Goal: Task Accomplishment & Management: Manage account settings

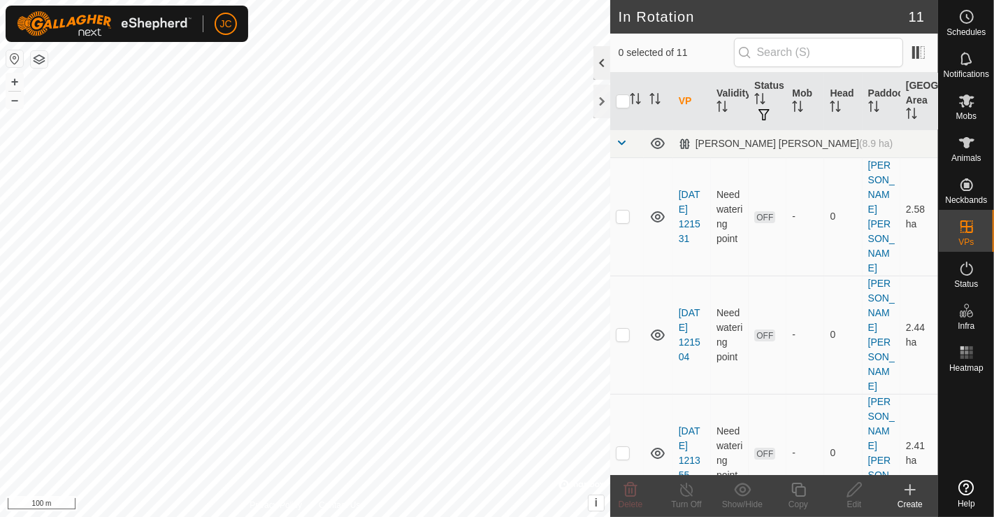
click at [607, 65] on div at bounding box center [601, 63] width 17 height 34
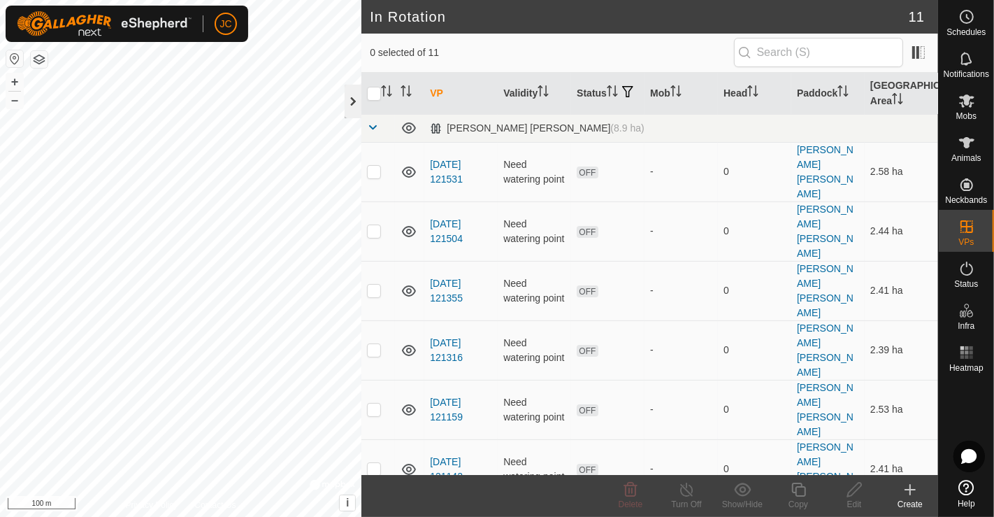
click at [353, 104] on div at bounding box center [353, 102] width 17 height 34
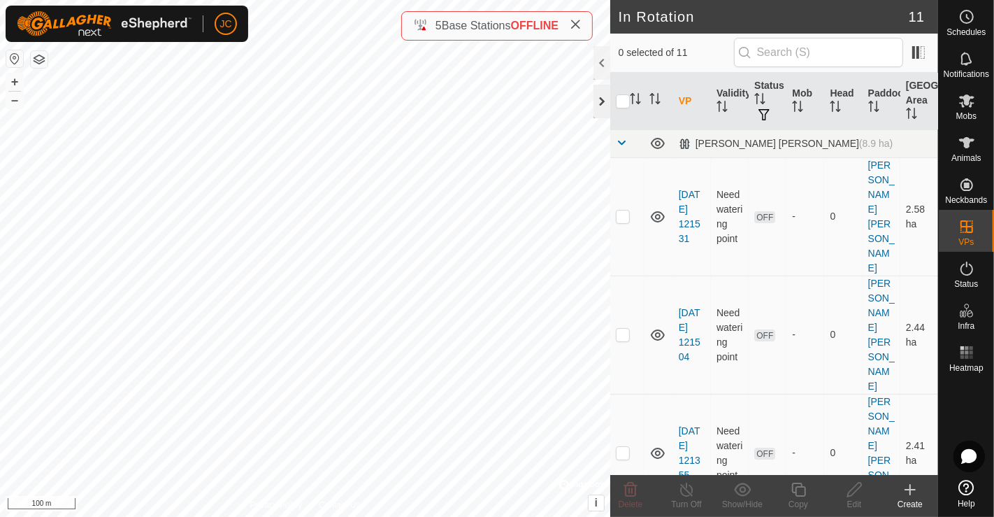
click at [597, 101] on div at bounding box center [601, 102] width 17 height 34
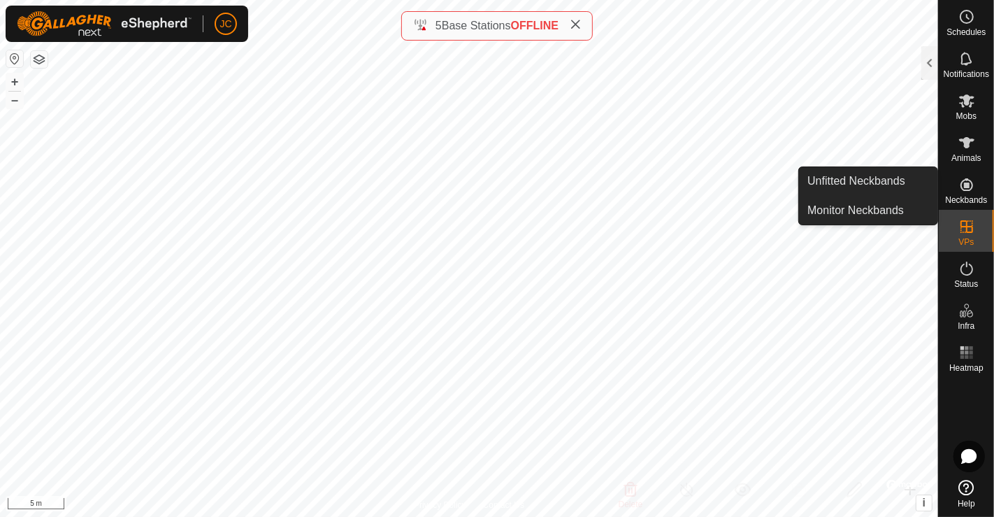
click at [973, 201] on span "Neckbands" at bounding box center [966, 200] width 42 height 8
click at [872, 176] on link "Unfitted Neckbands" at bounding box center [868, 181] width 138 height 28
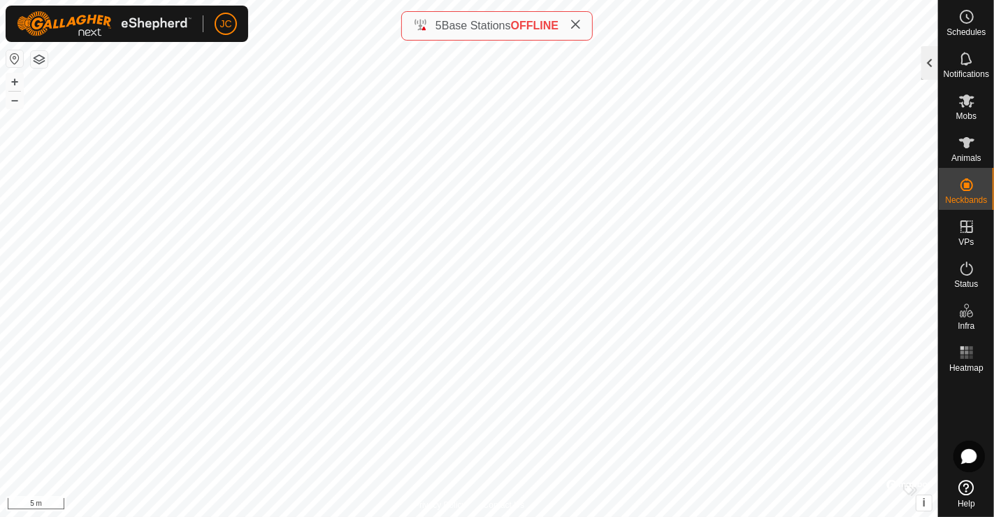
click at [929, 66] on div at bounding box center [929, 63] width 17 height 34
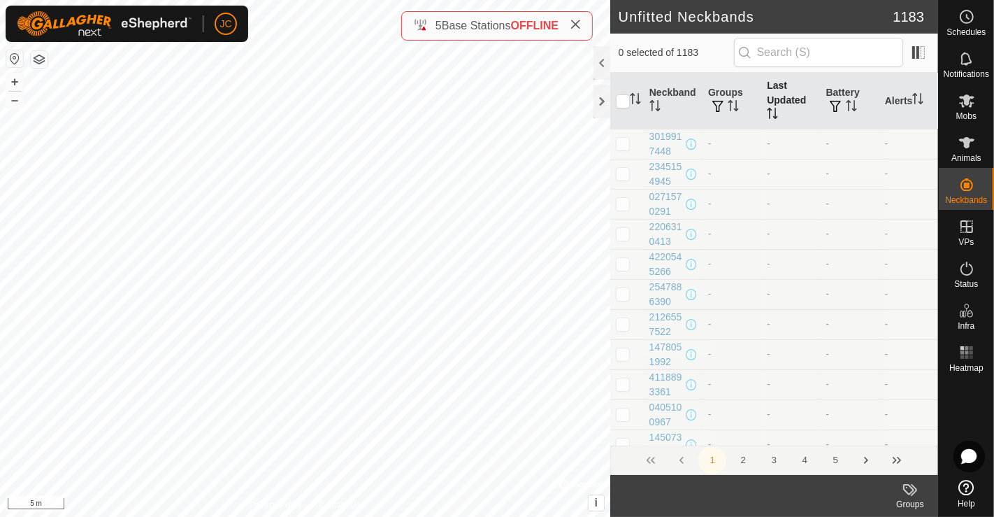
click at [770, 97] on th "Last Updated" at bounding box center [790, 101] width 59 height 57
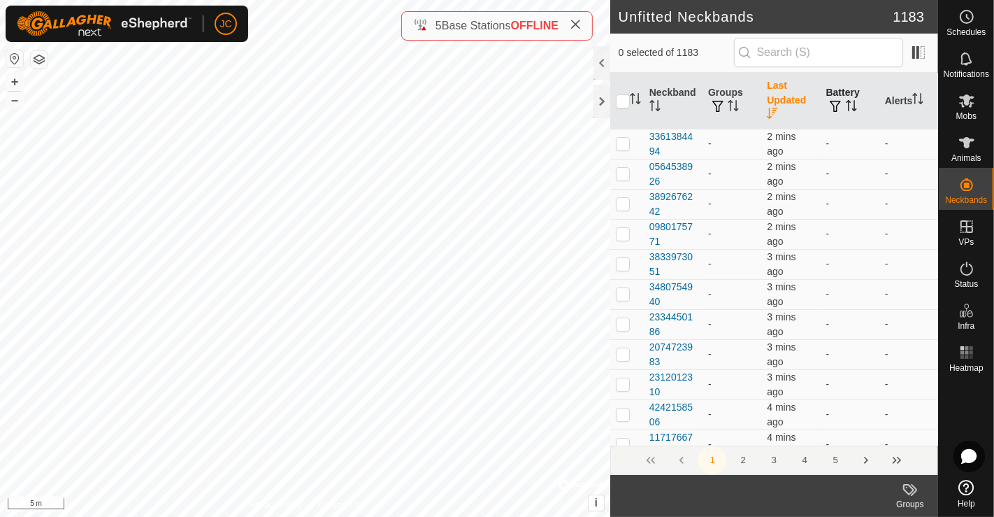
click at [860, 96] on th "Battery" at bounding box center [850, 101] width 59 height 57
click at [846, 101] on icon "Activate to sort" at bounding box center [851, 105] width 10 height 11
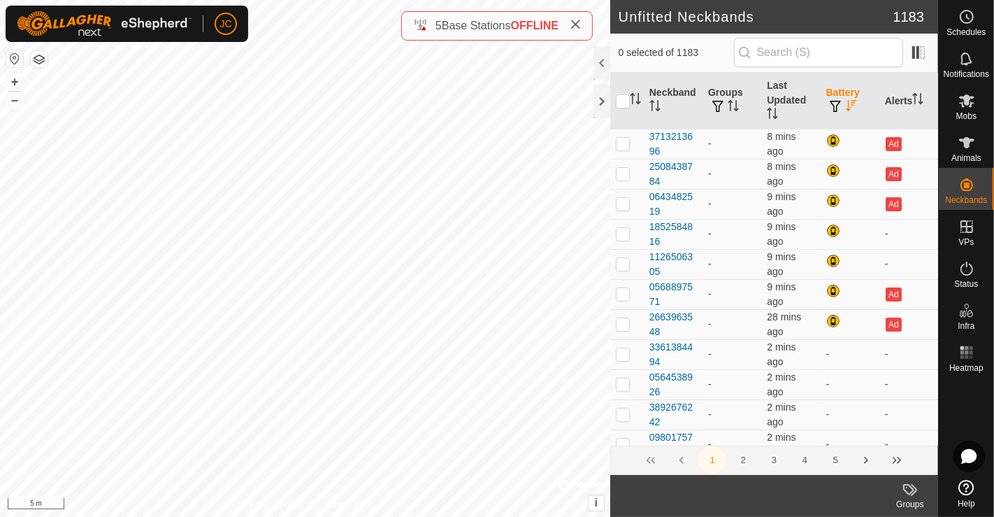
click at [846, 101] on icon "Activate to sort" at bounding box center [851, 105] width 11 height 11
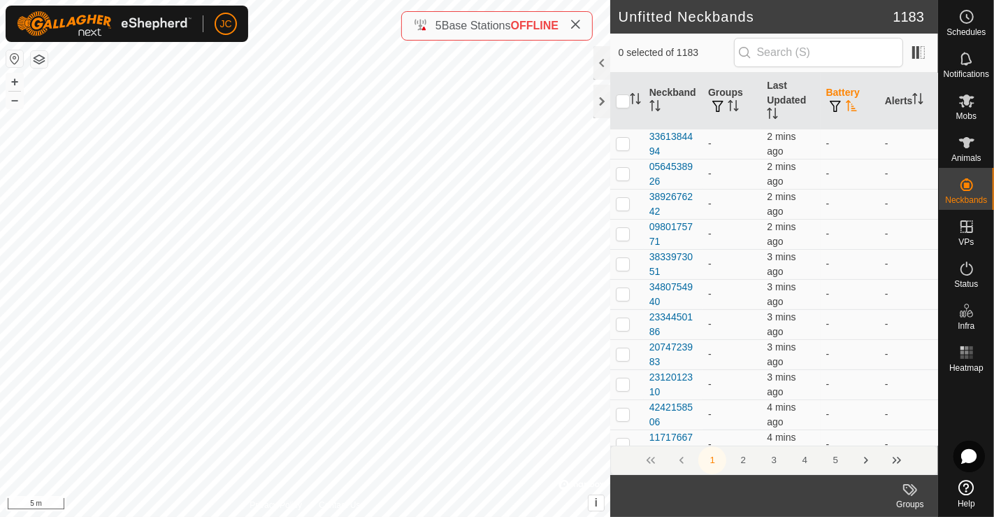
click at [846, 101] on icon "Activate to sort" at bounding box center [851, 105] width 10 height 11
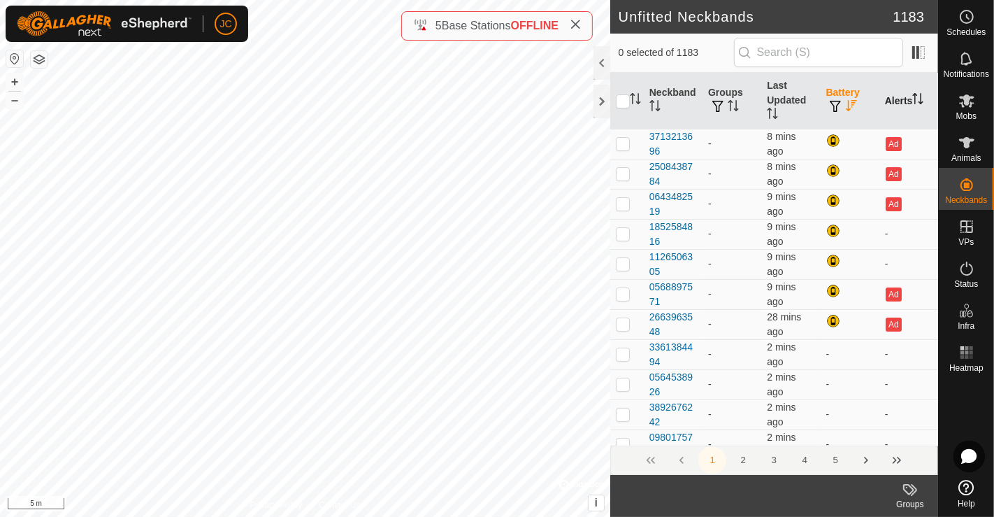
click at [904, 103] on th "Alerts" at bounding box center [908, 101] width 59 height 57
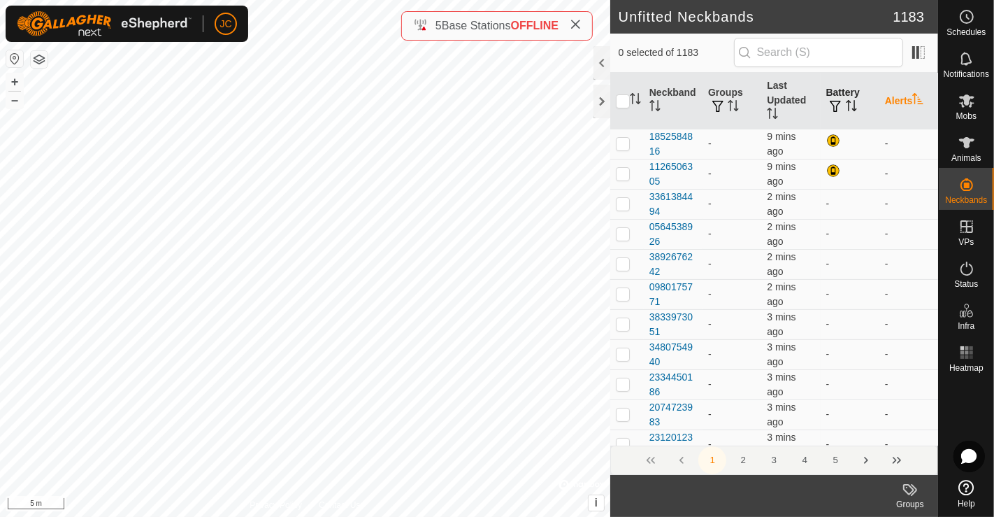
click at [904, 103] on th "Alerts" at bounding box center [908, 101] width 59 height 57
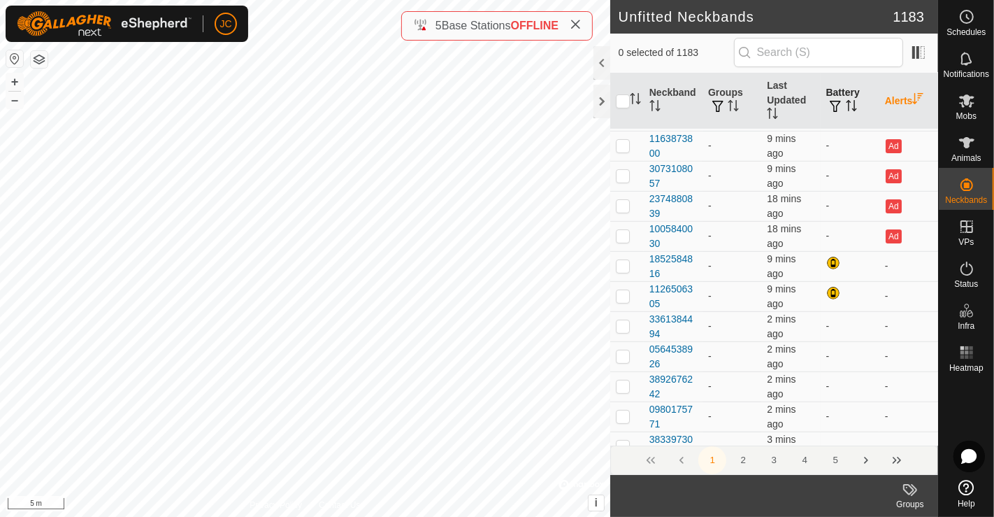
scroll to position [310, 0]
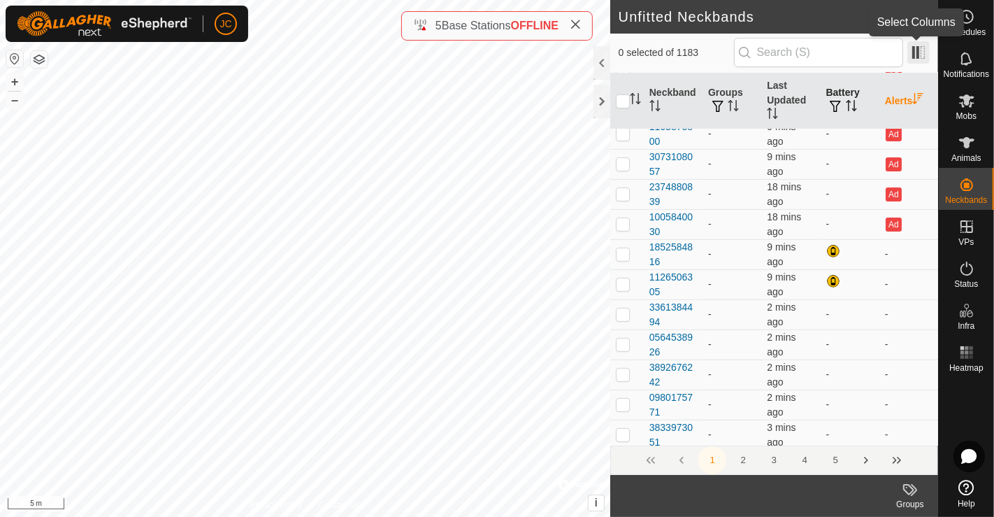
click at [923, 53] on span at bounding box center [918, 52] width 22 height 22
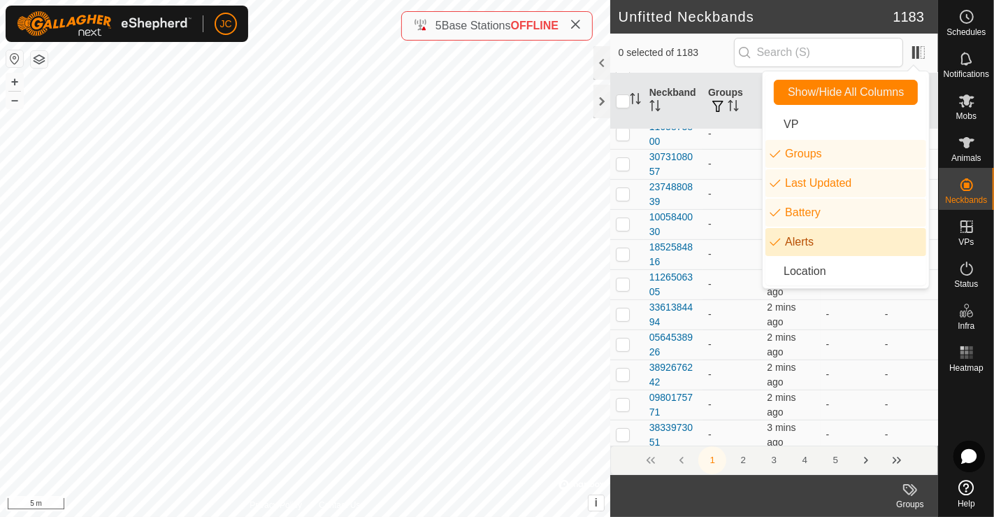
click at [820, 247] on li "Alerts" at bounding box center [845, 242] width 161 height 28
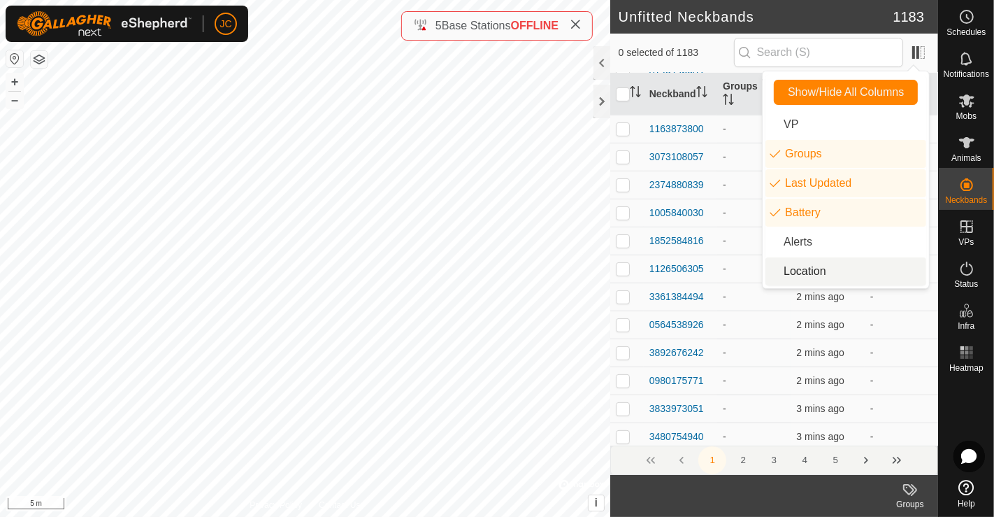
click at [819, 271] on li "Location" at bounding box center [845, 271] width 161 height 28
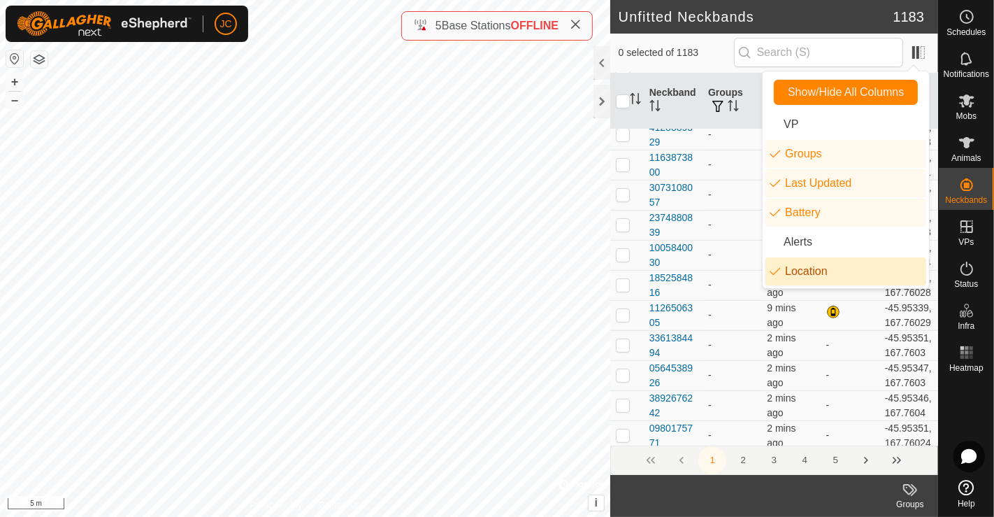
scroll to position [531, 0]
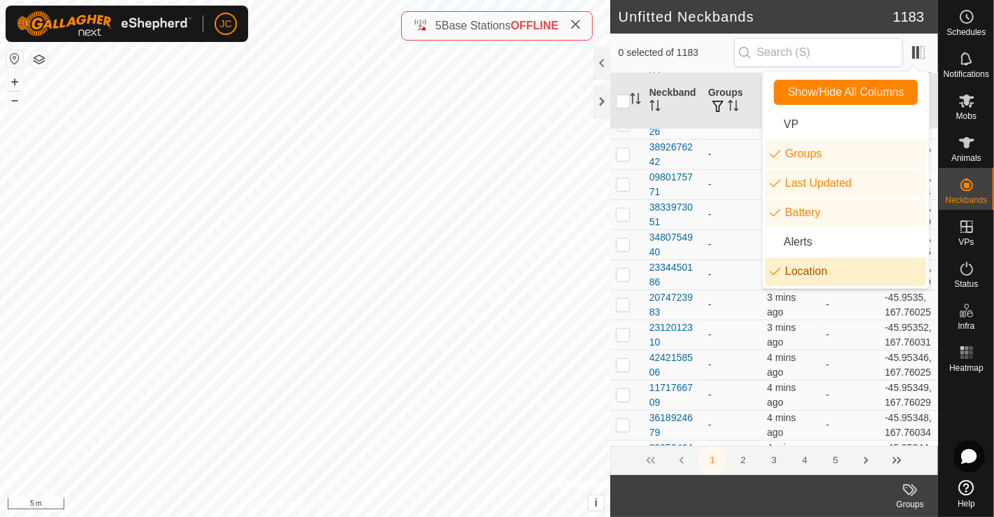
click at [819, 271] on li "Location" at bounding box center [845, 271] width 161 height 28
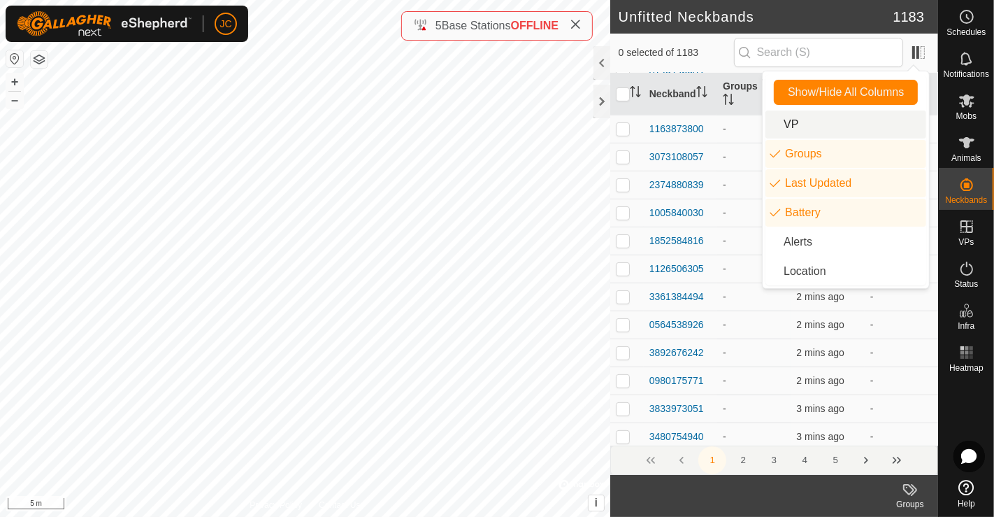
click at [819, 127] on li "VP" at bounding box center [845, 124] width 161 height 28
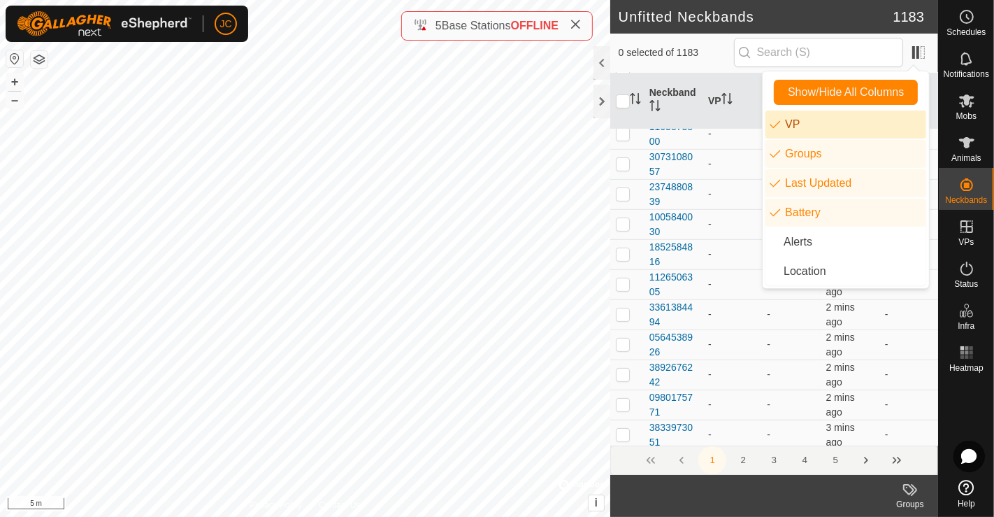
click at [819, 127] on li "VP" at bounding box center [845, 124] width 161 height 28
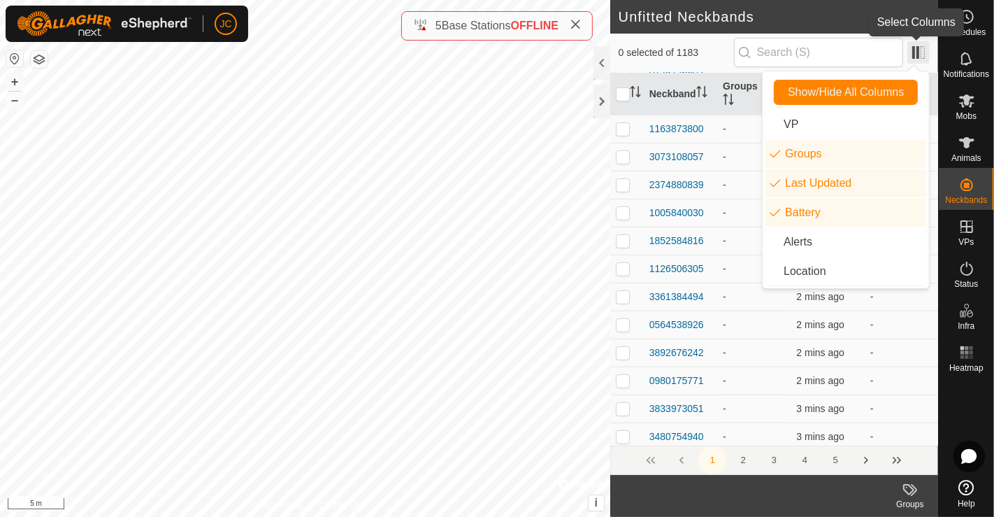
click at [918, 51] on span at bounding box center [918, 52] width 22 height 22
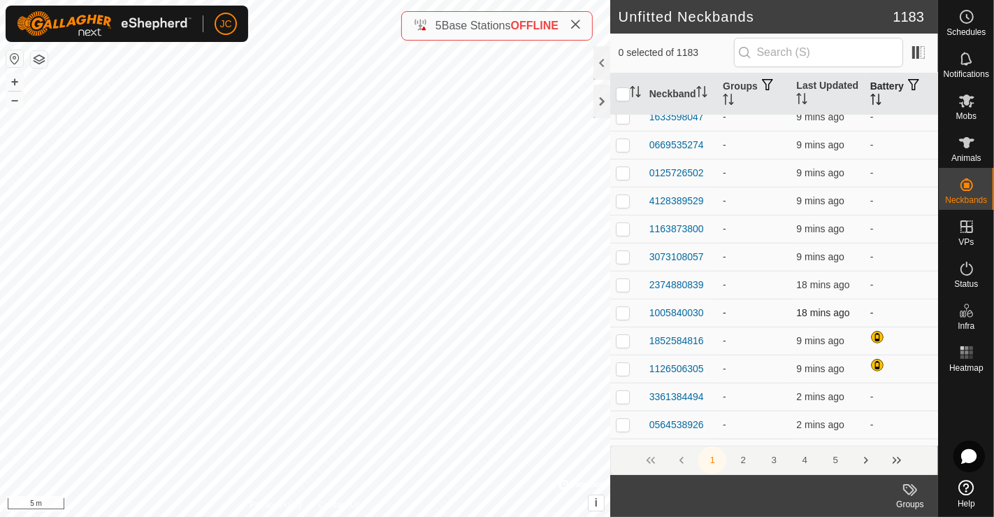
scroll to position [0, 0]
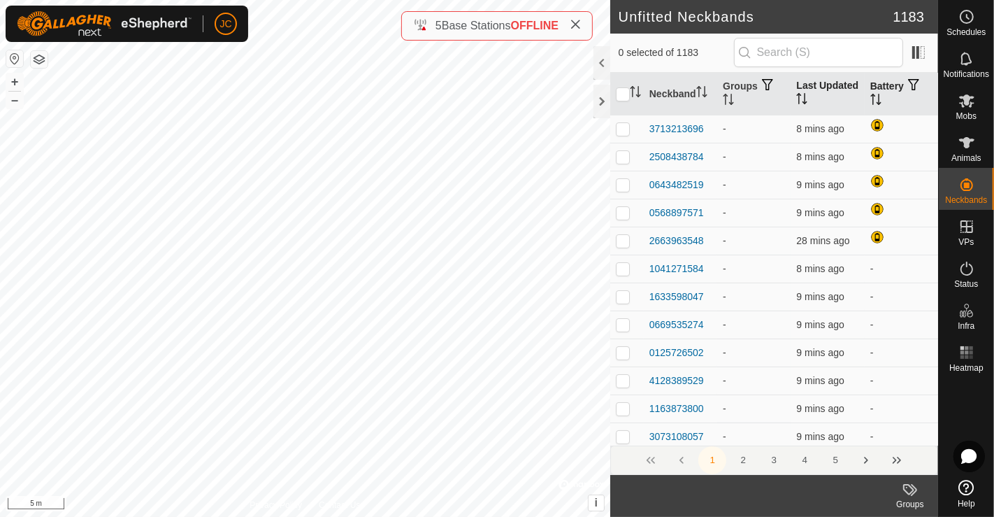
click at [816, 84] on th "Last Updated" at bounding box center [827, 94] width 73 height 43
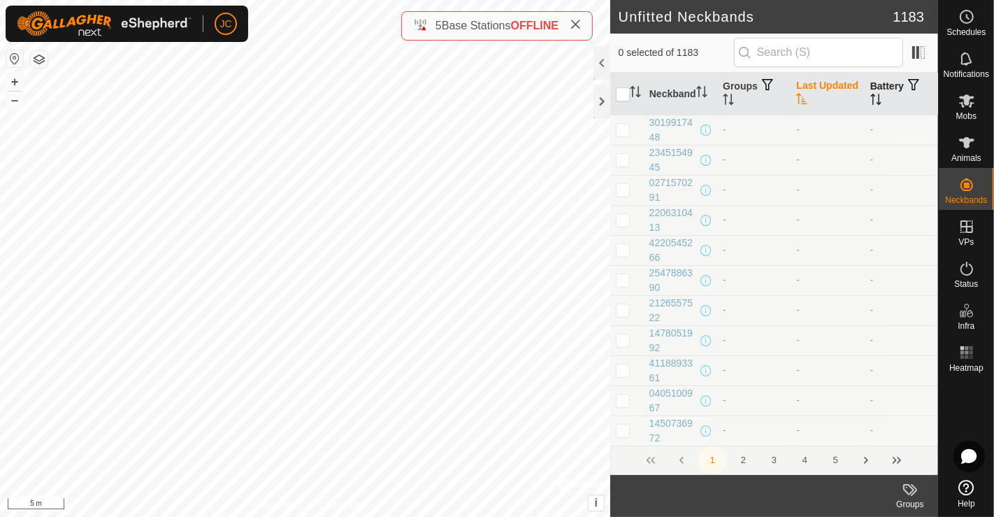
click at [816, 84] on th "Last Updated" at bounding box center [827, 94] width 73 height 43
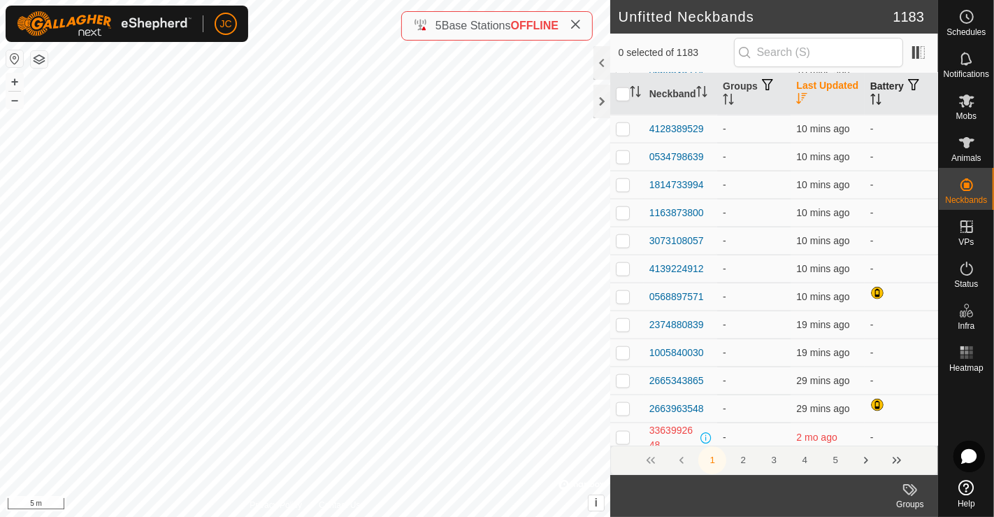
scroll to position [1631, 0]
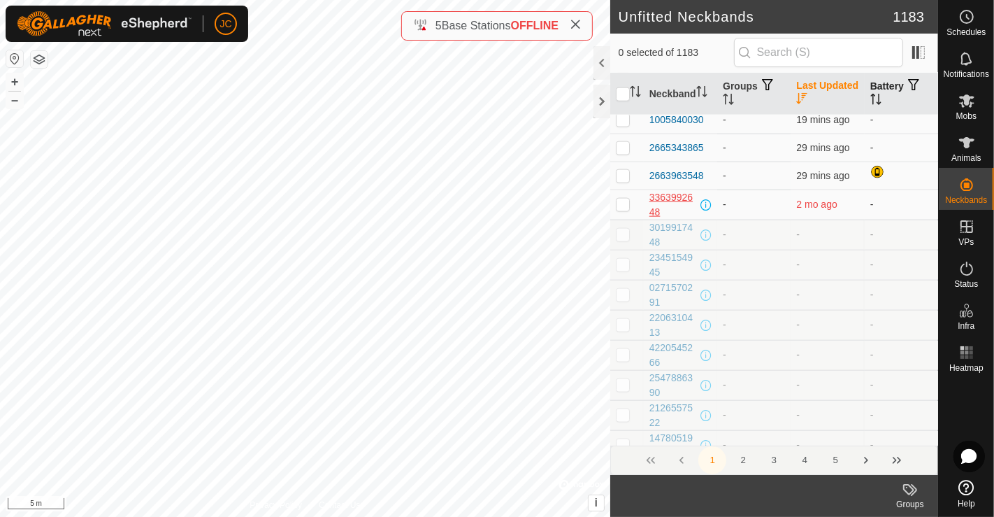
click at [667, 201] on div "3363992648" at bounding box center [673, 204] width 48 height 29
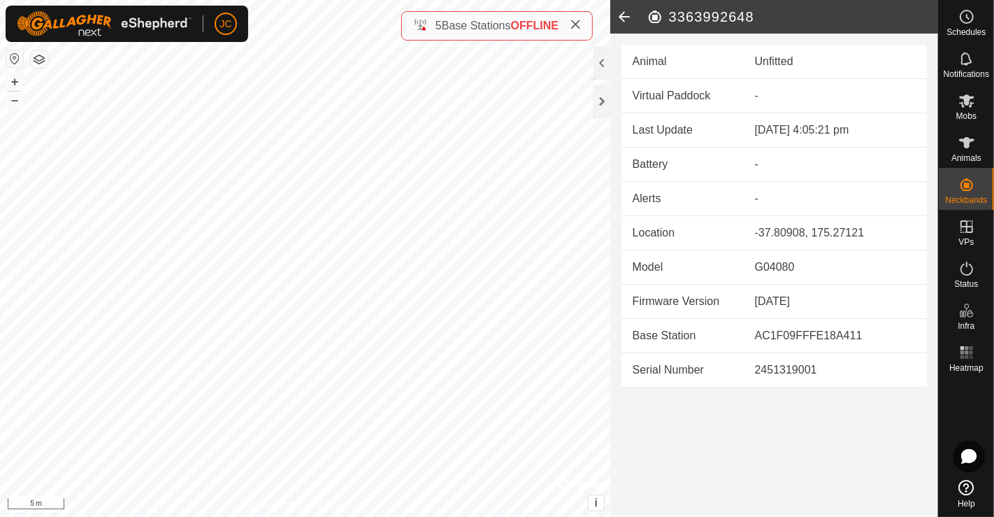
click at [630, 22] on icon at bounding box center [624, 17] width 28 height 34
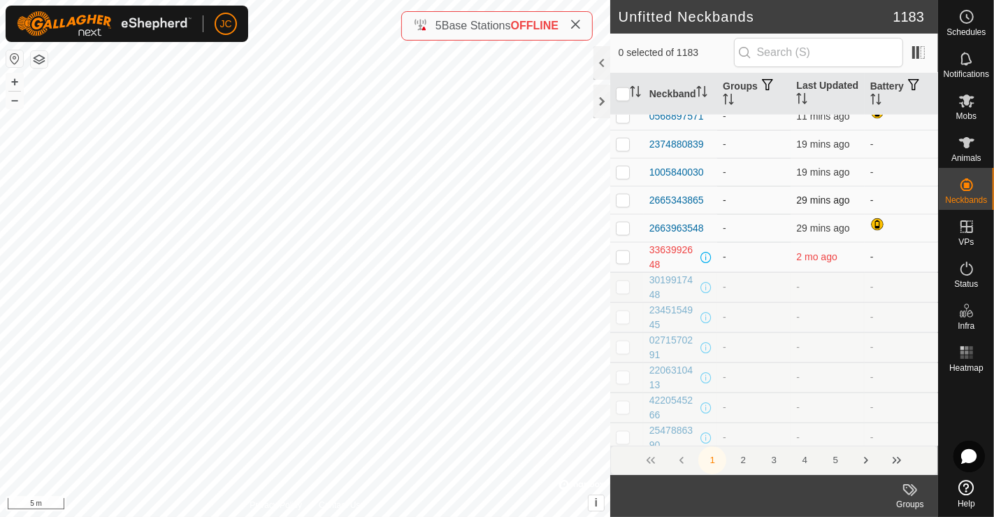
scroll to position [1553, 0]
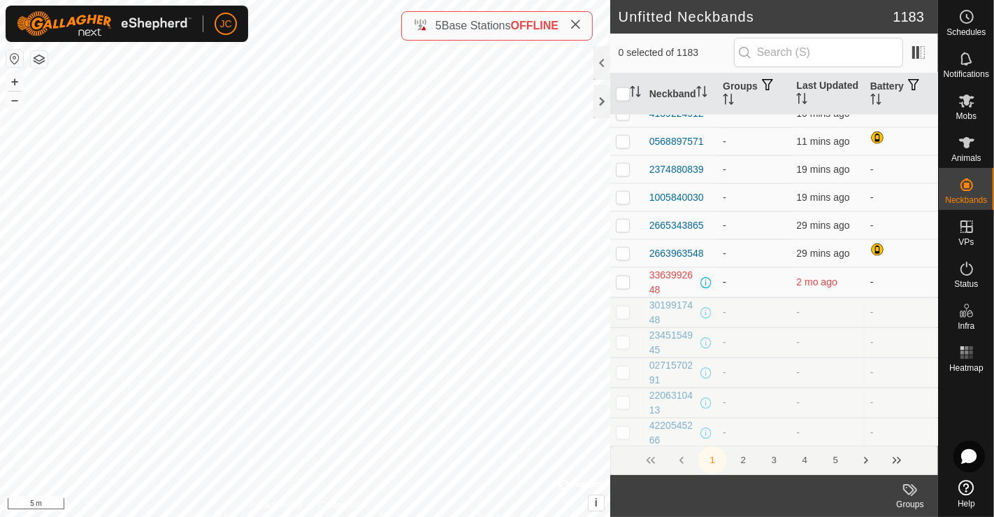
click at [624, 285] on p-checkbox at bounding box center [623, 281] width 14 height 11
click at [619, 280] on p-checkbox at bounding box center [623, 281] width 14 height 11
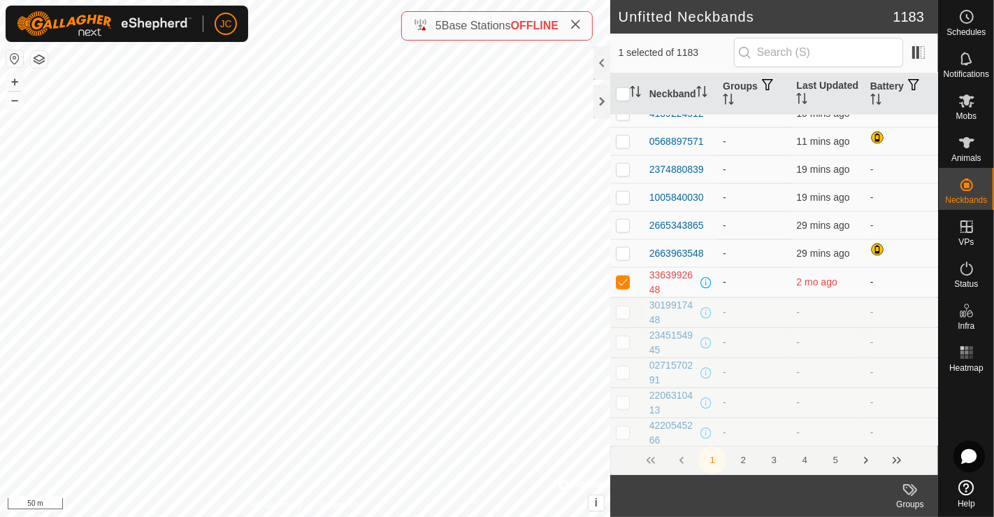
click at [619, 280] on p-checkbox at bounding box center [623, 281] width 14 height 11
checkbox input "false"
click at [656, 278] on div "3363992648" at bounding box center [673, 282] width 48 height 29
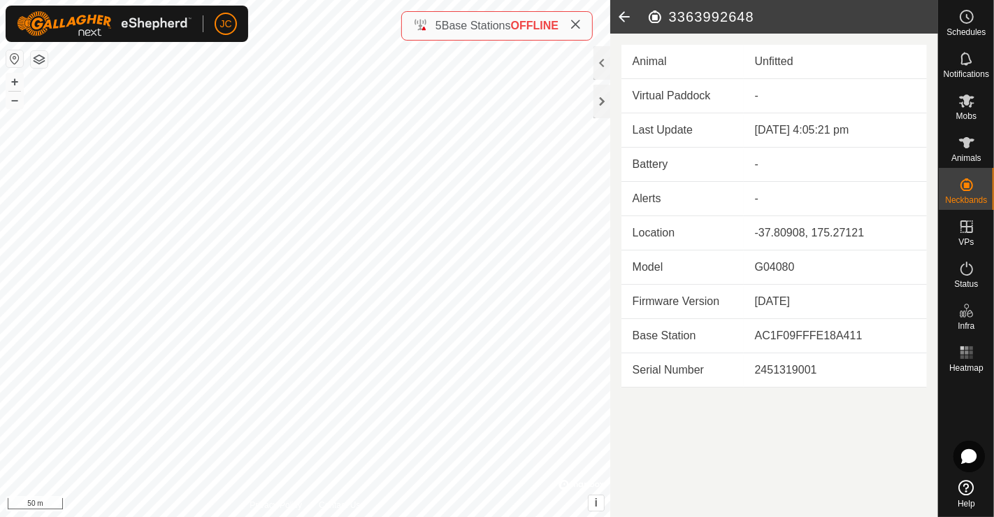
click at [620, 17] on icon at bounding box center [624, 17] width 28 height 34
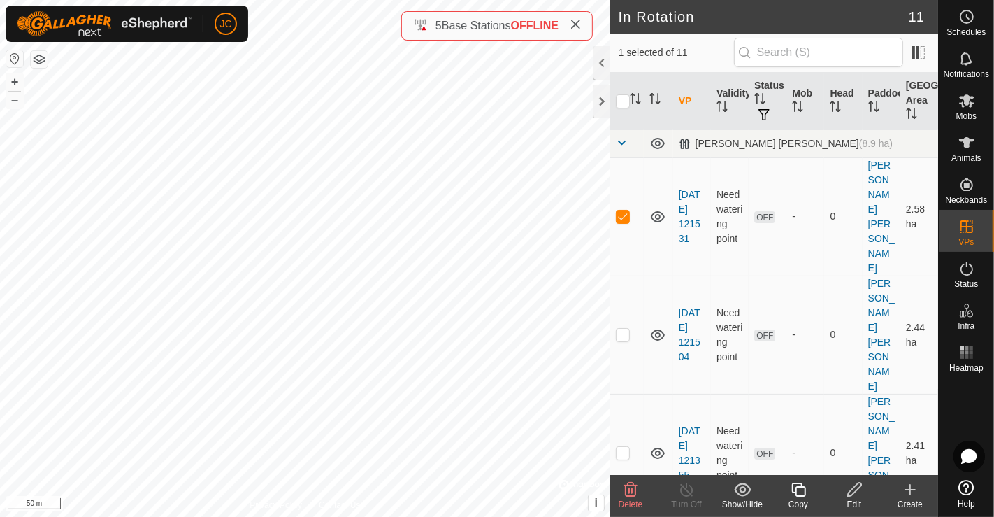
checkbox input "false"
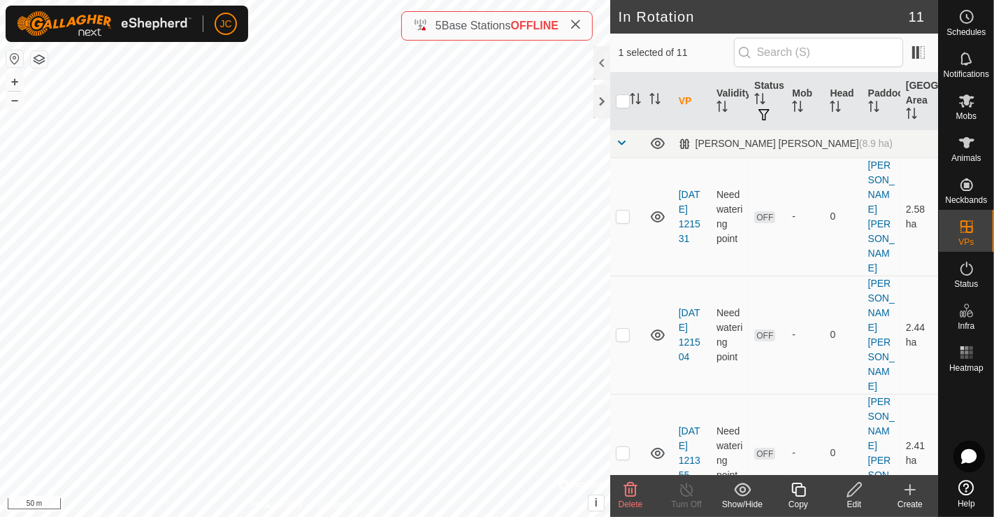
checkbox input "true"
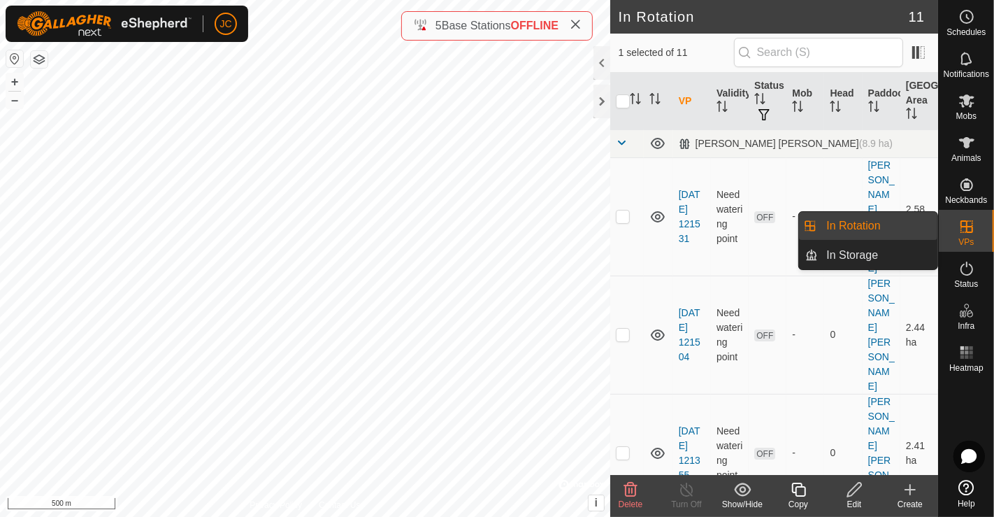
click at [975, 230] on es-virtualpaddocks-svg-icon at bounding box center [966, 226] width 25 height 22
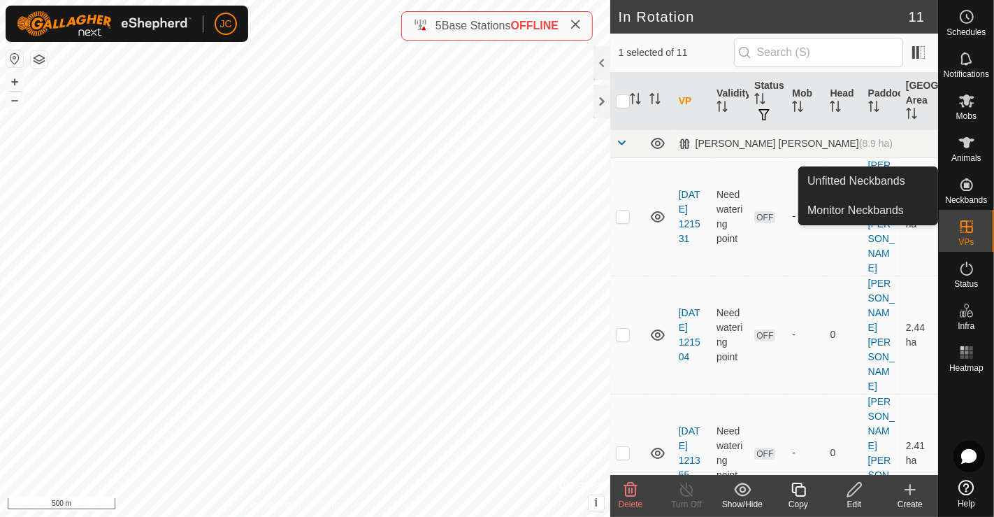
click at [962, 192] on icon at bounding box center [966, 184] width 17 height 17
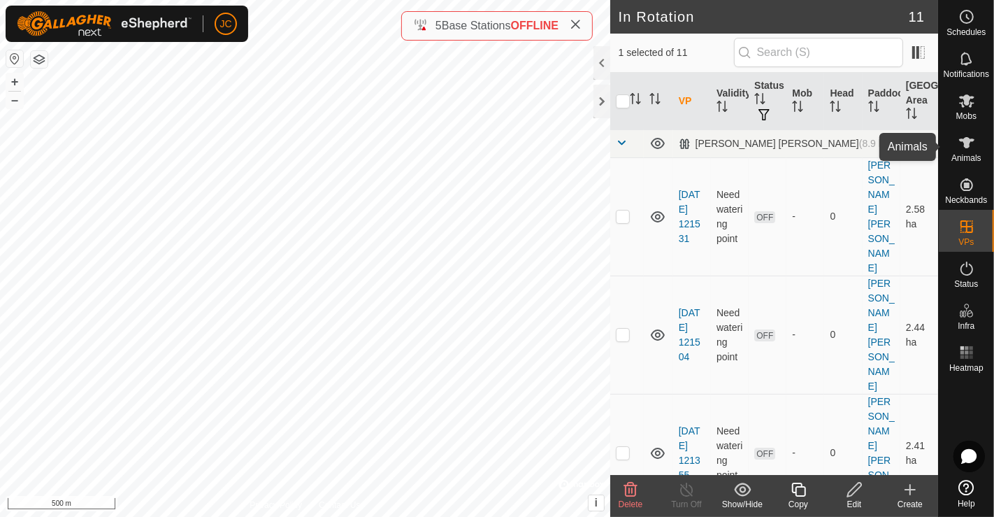
click at [964, 149] on icon at bounding box center [966, 142] width 17 height 17
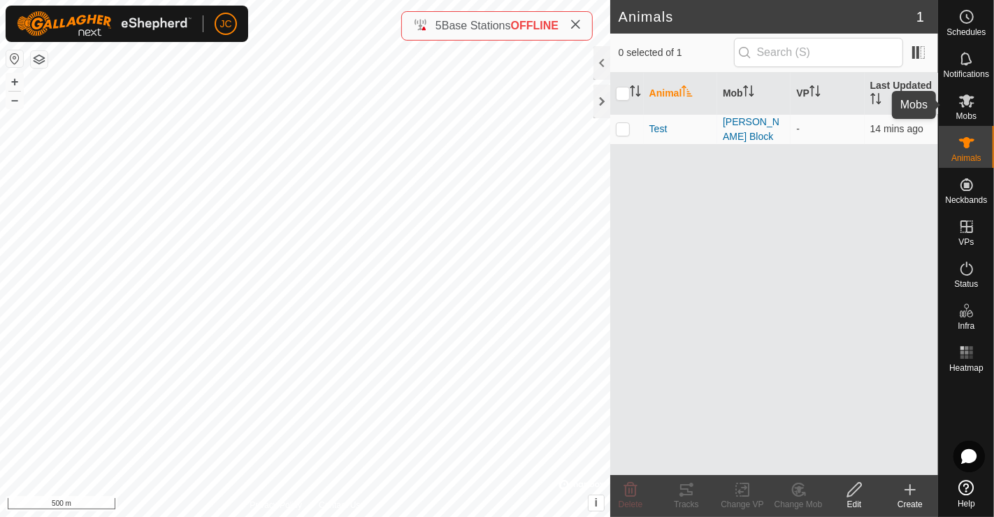
click at [968, 108] on icon at bounding box center [966, 100] width 17 height 17
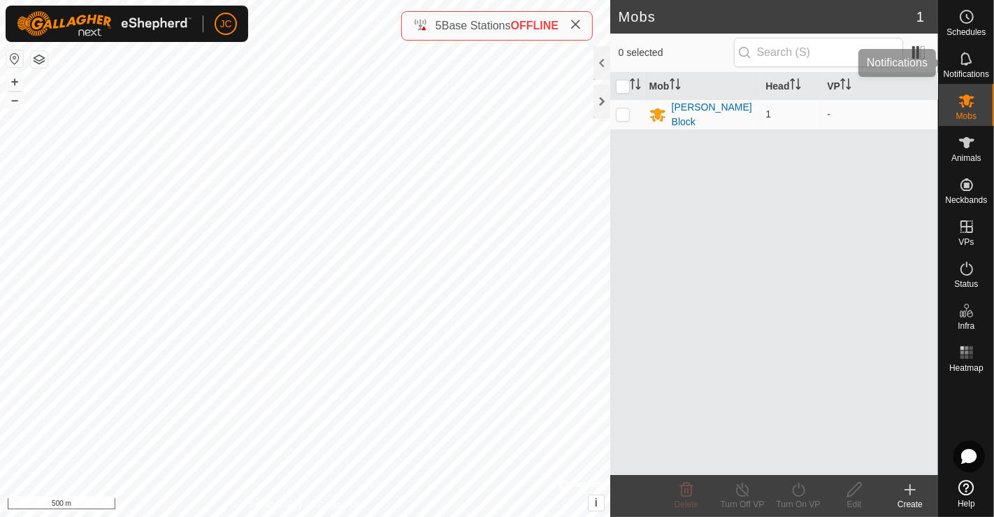
click at [967, 63] on icon at bounding box center [965, 58] width 11 height 13
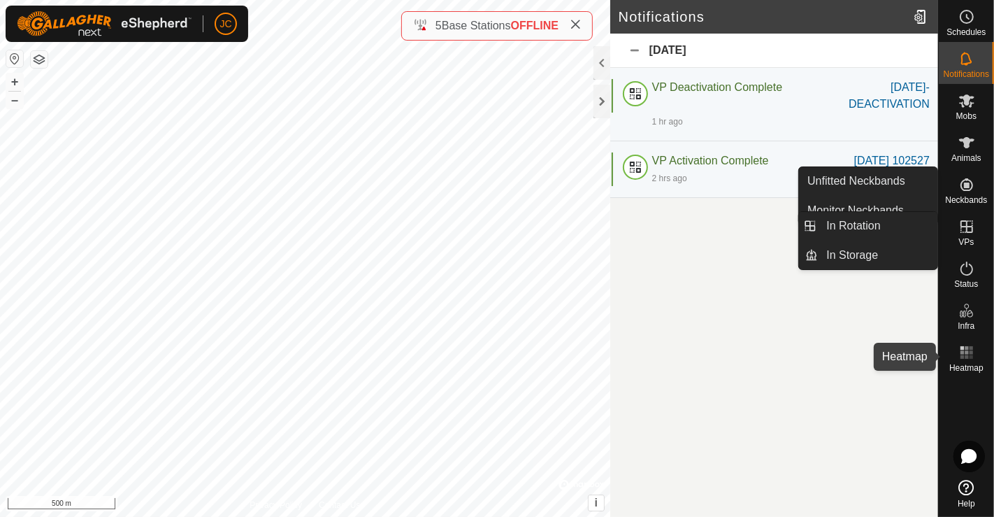
click at [969, 360] on icon at bounding box center [966, 352] width 17 height 17
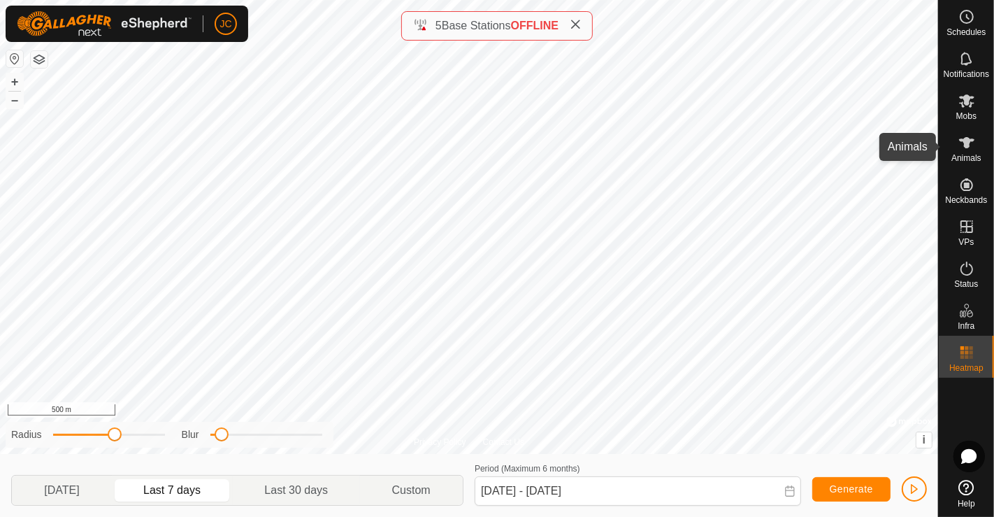
click at [967, 144] on icon at bounding box center [966, 142] width 15 height 11
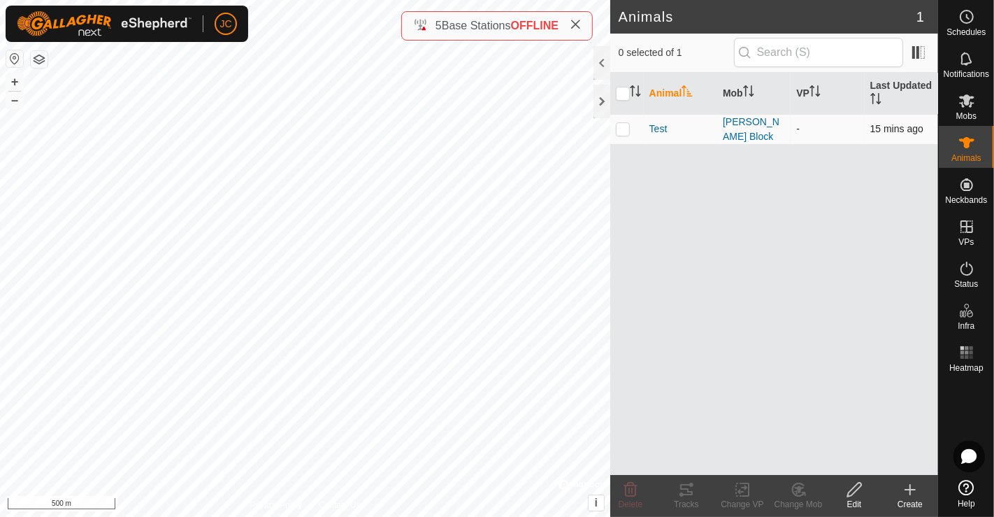
click at [623, 124] on p-checkbox at bounding box center [623, 128] width 14 height 11
checkbox input "true"
click at [798, 491] on icon at bounding box center [799, 489] width 10 height 7
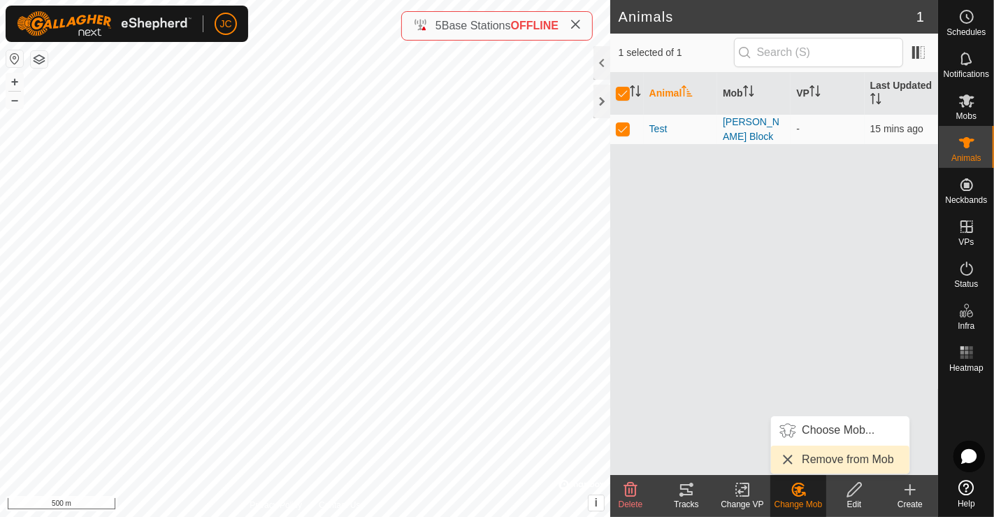
click at [825, 458] on link "Remove from Mob" at bounding box center [840, 459] width 138 height 28
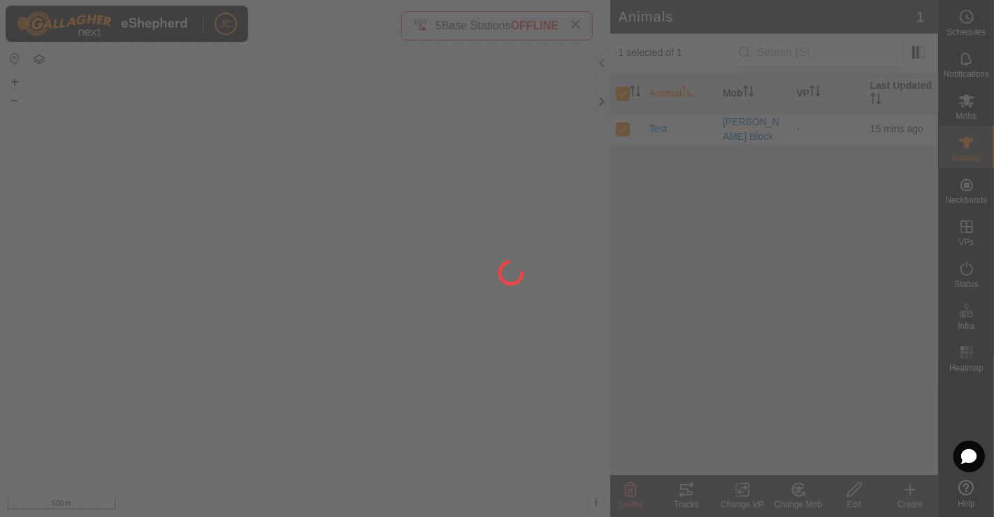
checkbox input "false"
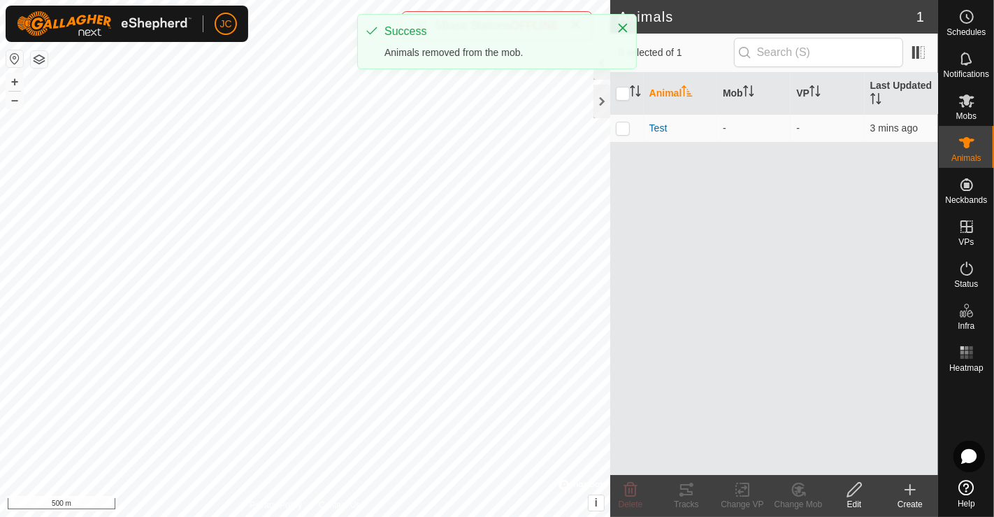
click at [805, 262] on div "Animal Mob VP Last Updated Test - - 3 mins ago" at bounding box center [774, 274] width 328 height 402
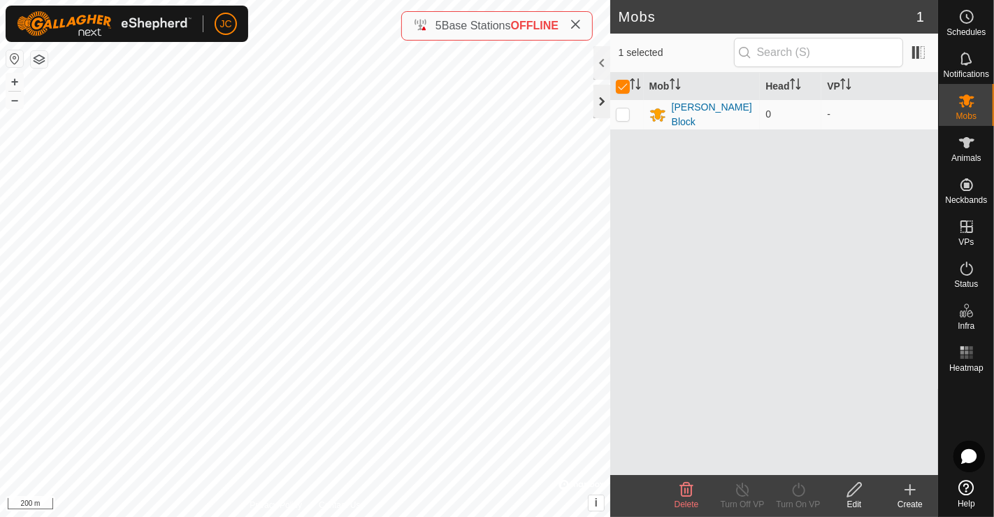
click at [603, 97] on div at bounding box center [601, 102] width 17 height 34
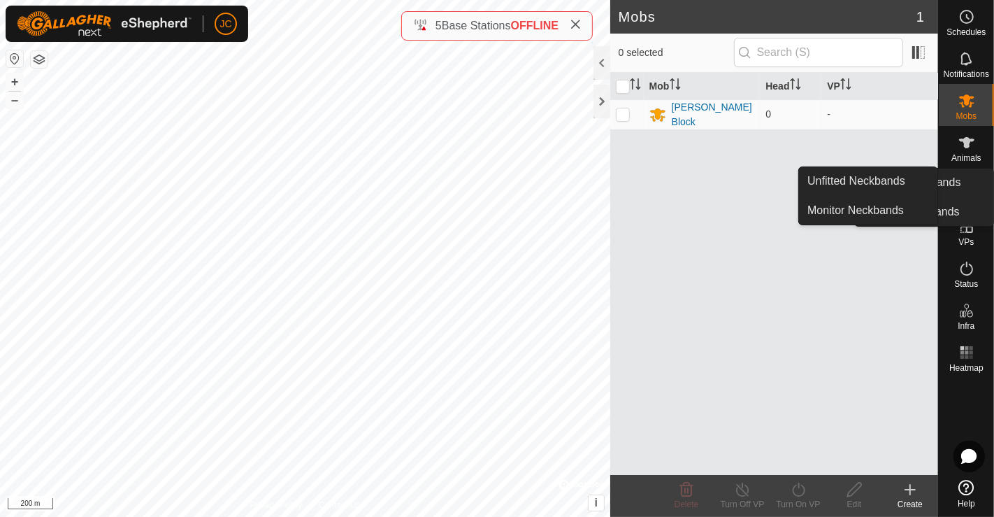
click at [976, 194] on es-neckbands-svg-icon at bounding box center [966, 184] width 25 height 22
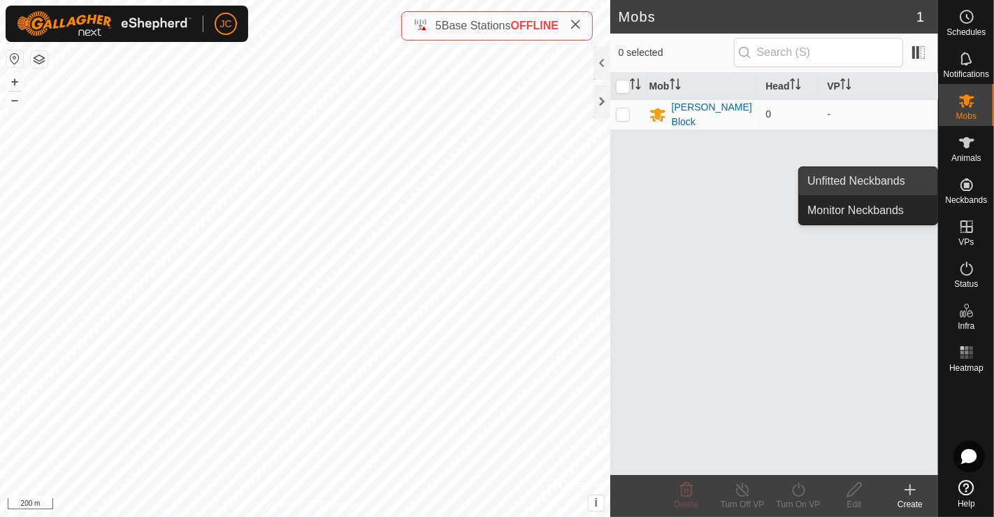
click at [909, 189] on link "Unfitted Neckbands" at bounding box center [868, 181] width 138 height 28
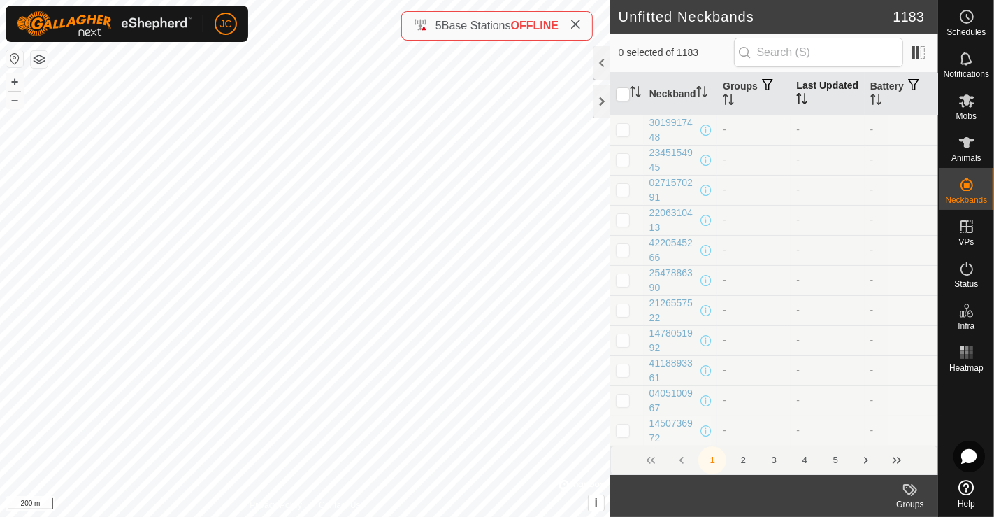
click at [811, 86] on th "Last Updated" at bounding box center [827, 94] width 73 height 43
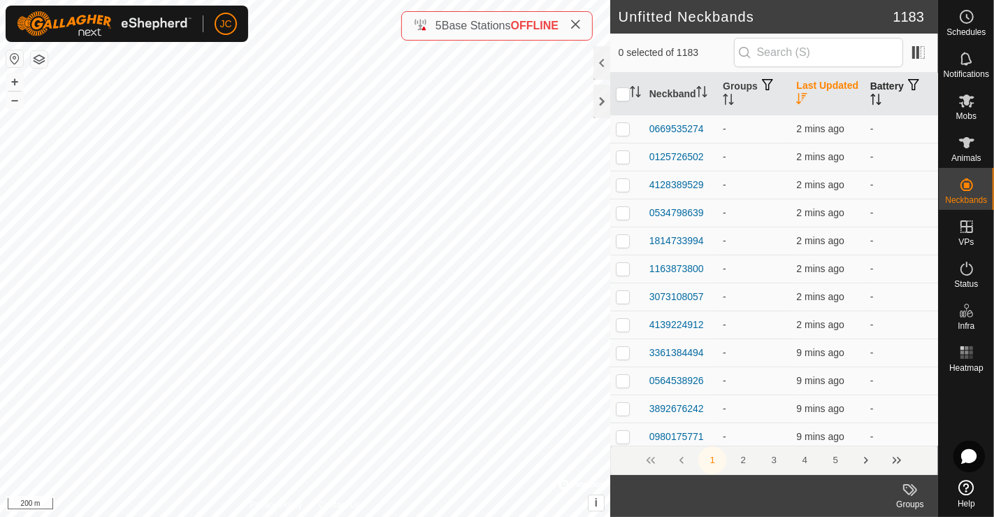
click at [867, 85] on th "Battery" at bounding box center [901, 94] width 73 height 43
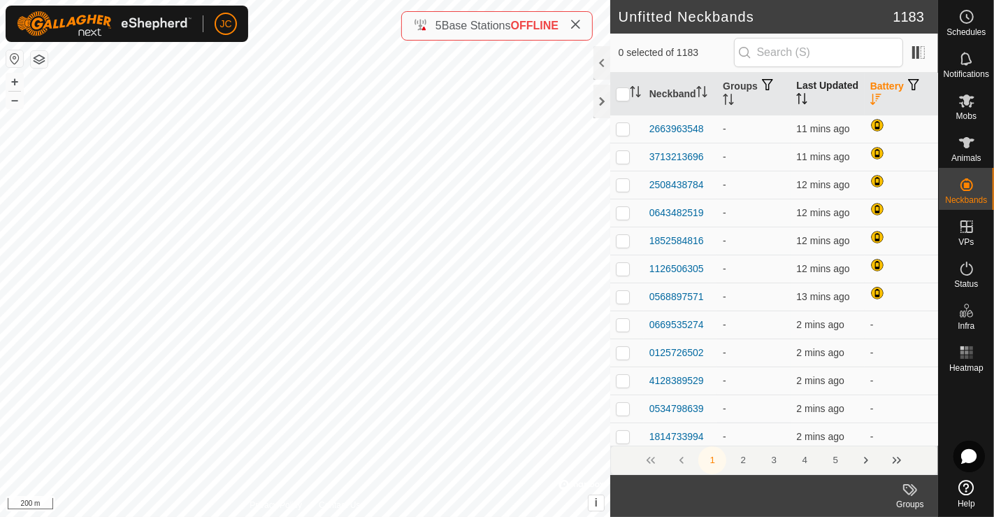
click at [809, 91] on th "Last Updated" at bounding box center [827, 94] width 73 height 43
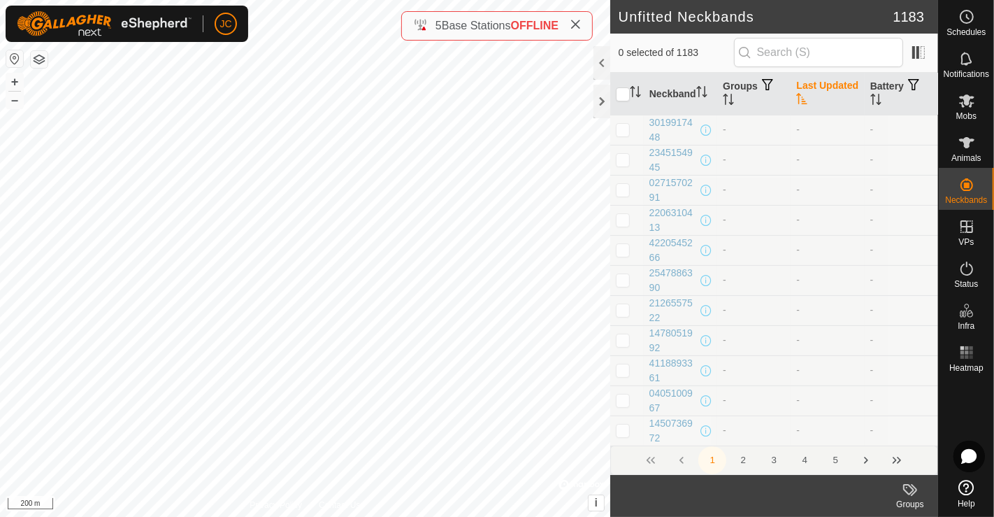
click at [809, 91] on th "Last Updated" at bounding box center [827, 94] width 73 height 43
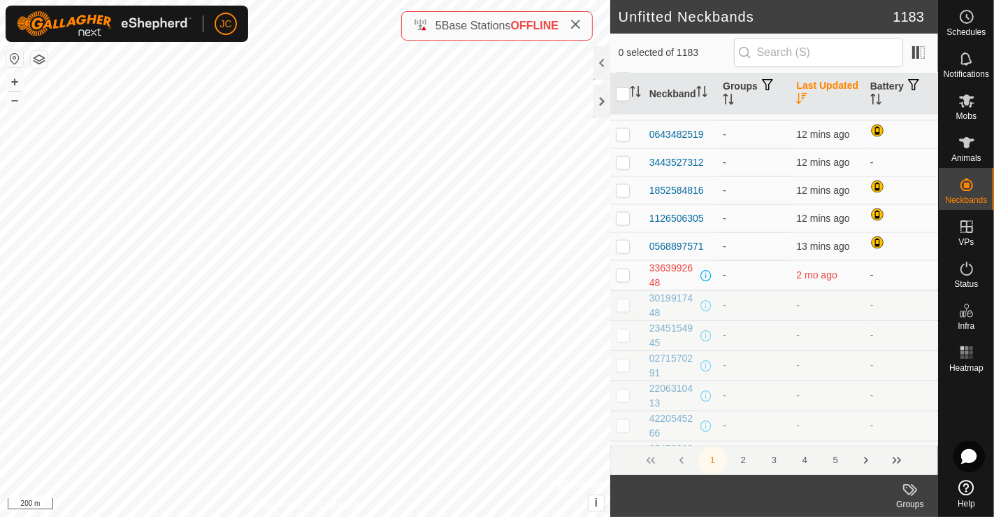
scroll to position [1476, 0]
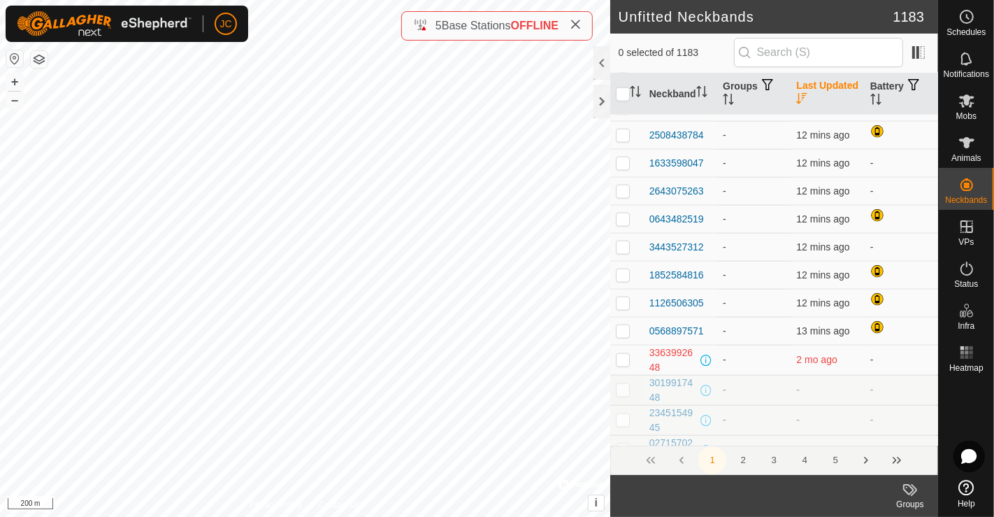
drag, startPoint x: 845, startPoint y: 361, endPoint x: 811, endPoint y: 100, distance: 263.0
click at [599, 102] on div at bounding box center [601, 102] width 17 height 34
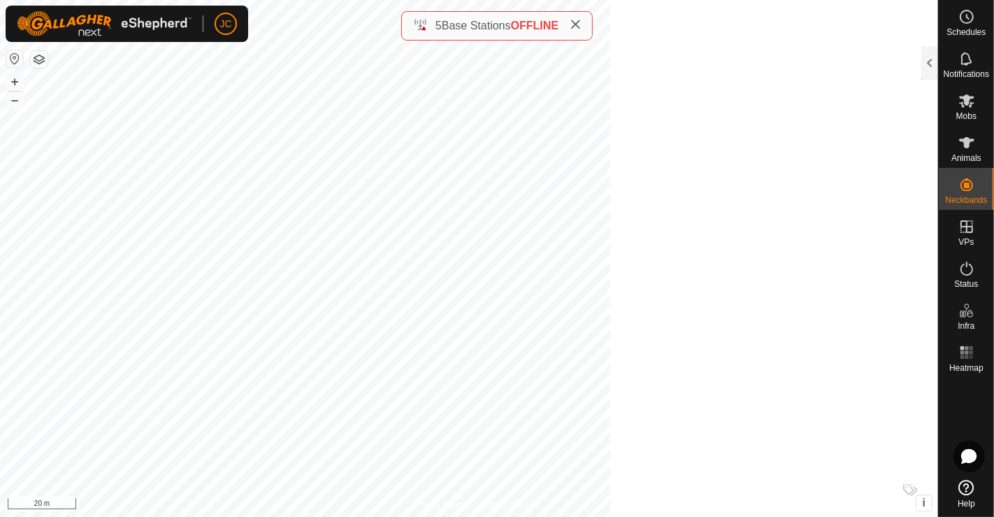
scroll to position [7639, 0]
